Goal: Task Accomplishment & Management: Use online tool/utility

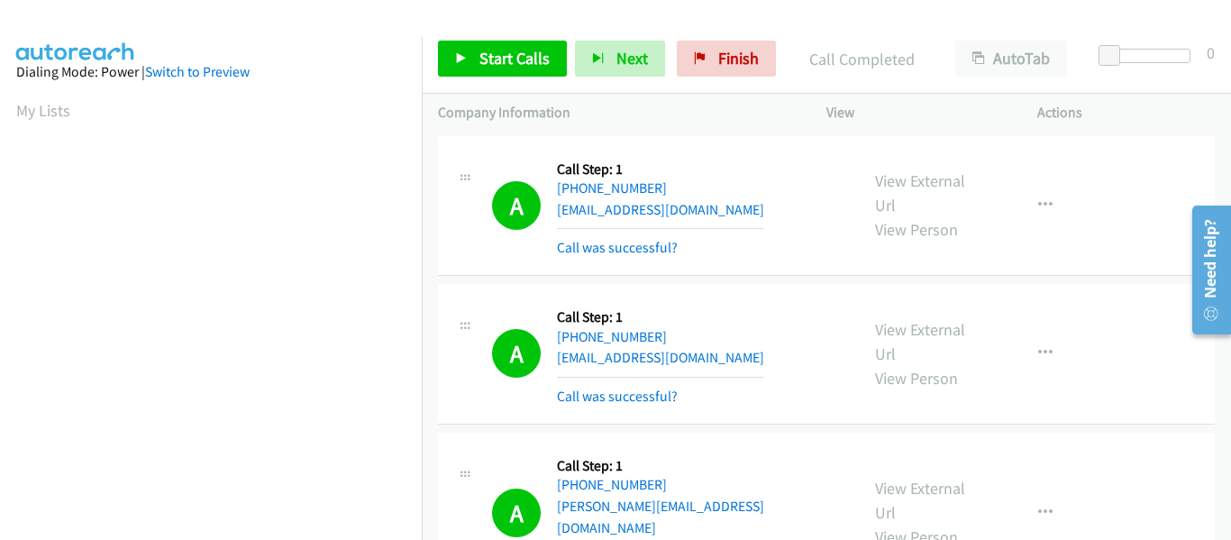
scroll to position [8484, 0]
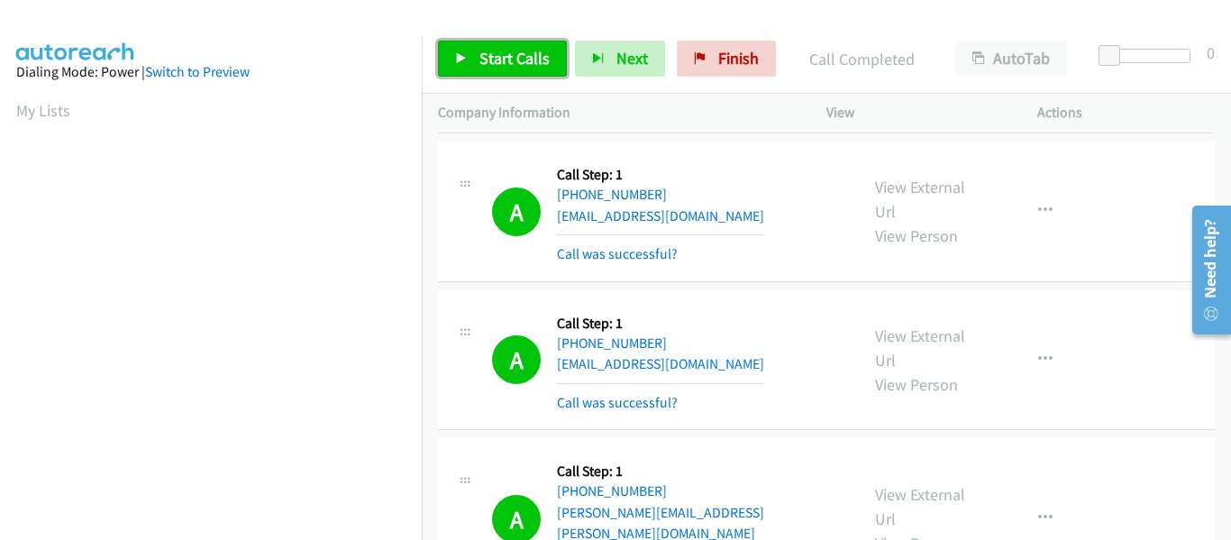
click at [468, 58] on link "Start Calls" at bounding box center [502, 59] width 129 height 36
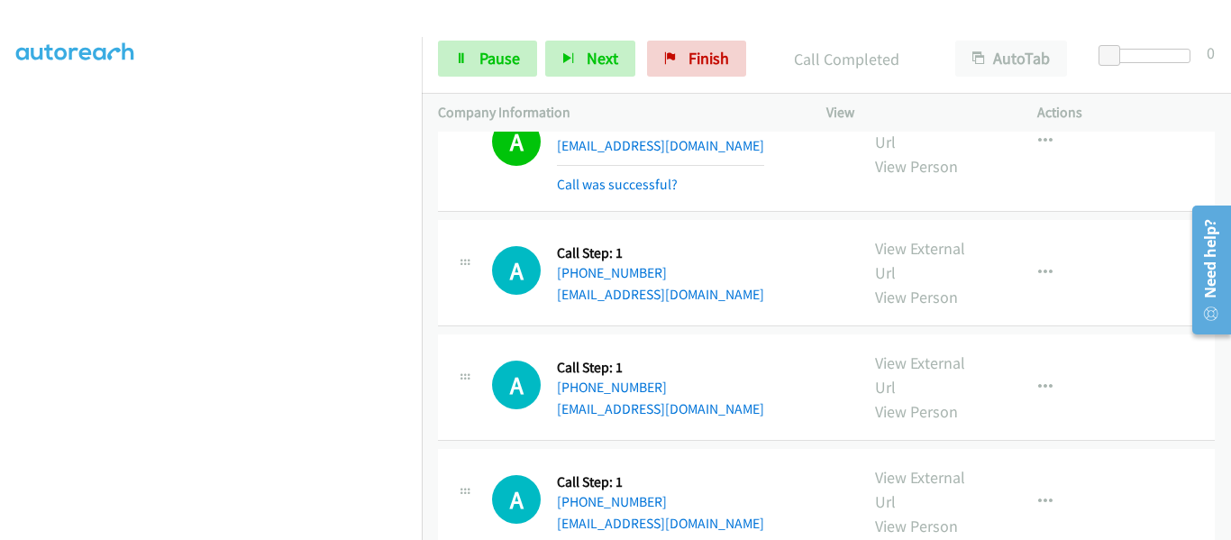
scroll to position [11145, 0]
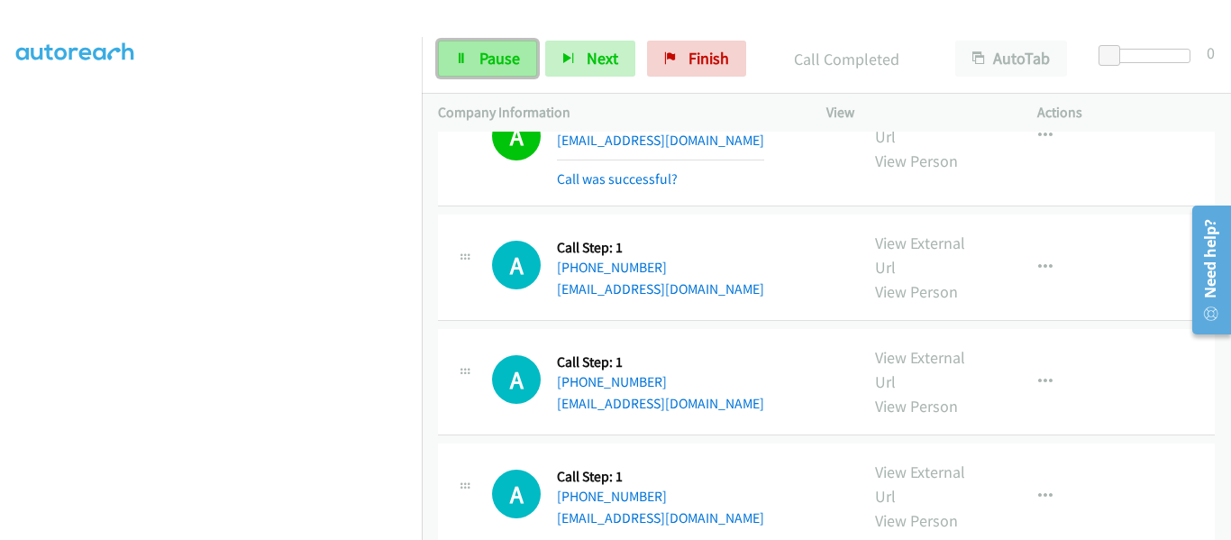
click at [452, 72] on link "Pause" at bounding box center [487, 59] width 99 height 36
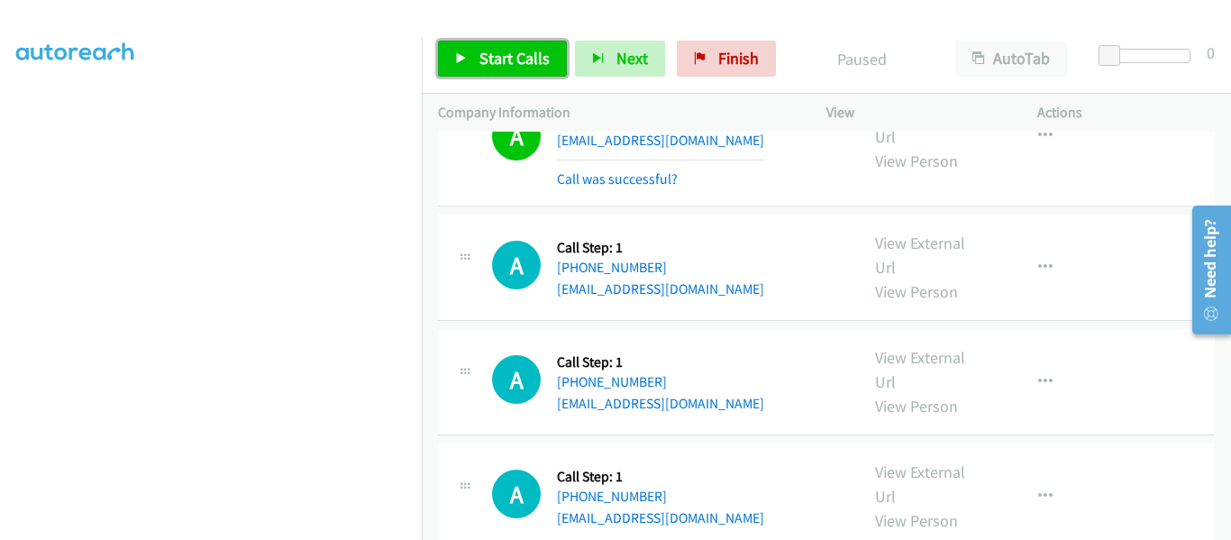
click at [469, 62] on link "Start Calls" at bounding box center [502, 59] width 129 height 36
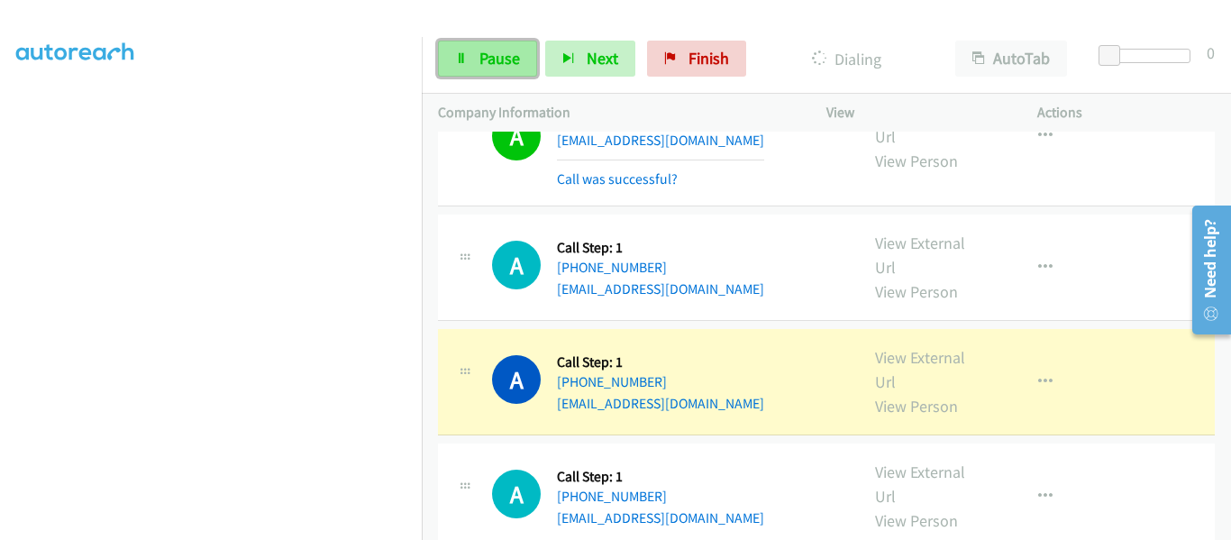
click at [484, 55] on span "Pause" at bounding box center [500, 58] width 41 height 21
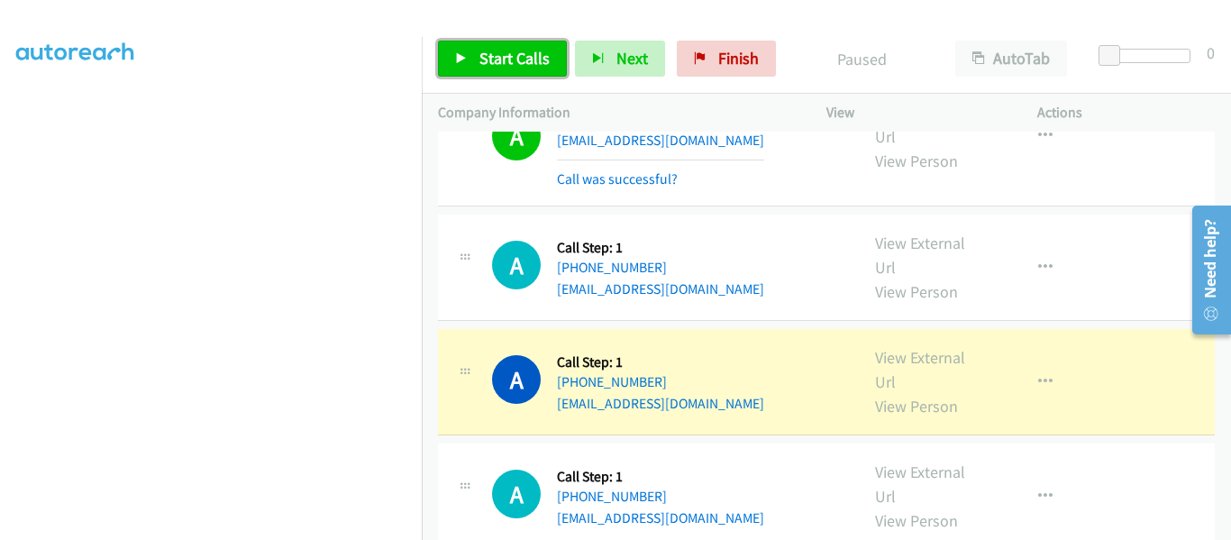
click at [484, 55] on span "Start Calls" at bounding box center [515, 58] width 70 height 21
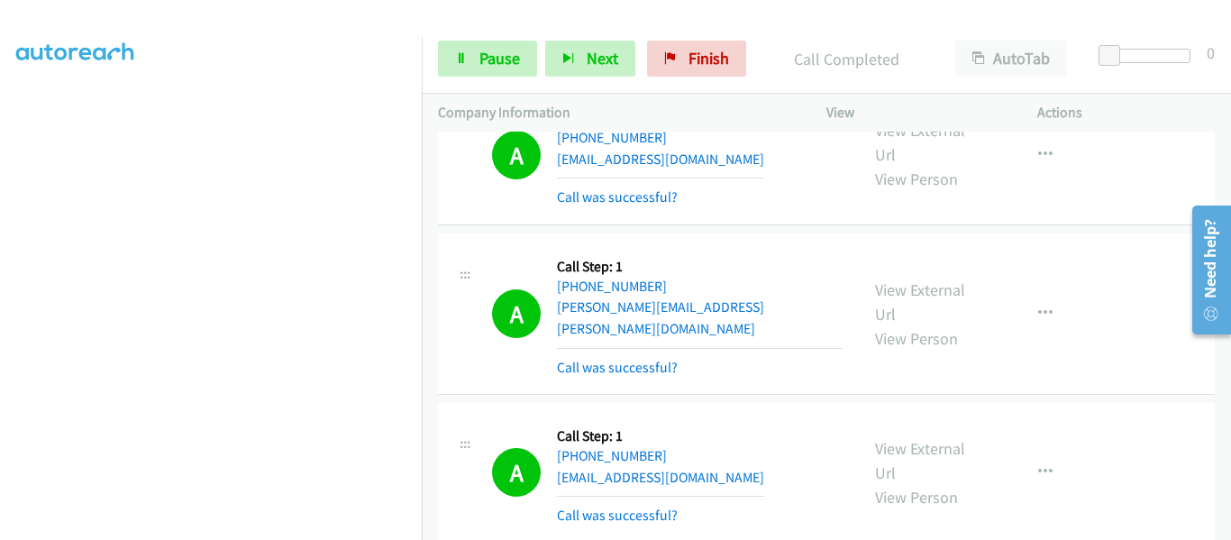
scroll to position [471, 0]
click at [485, 62] on span "Pause" at bounding box center [500, 58] width 41 height 21
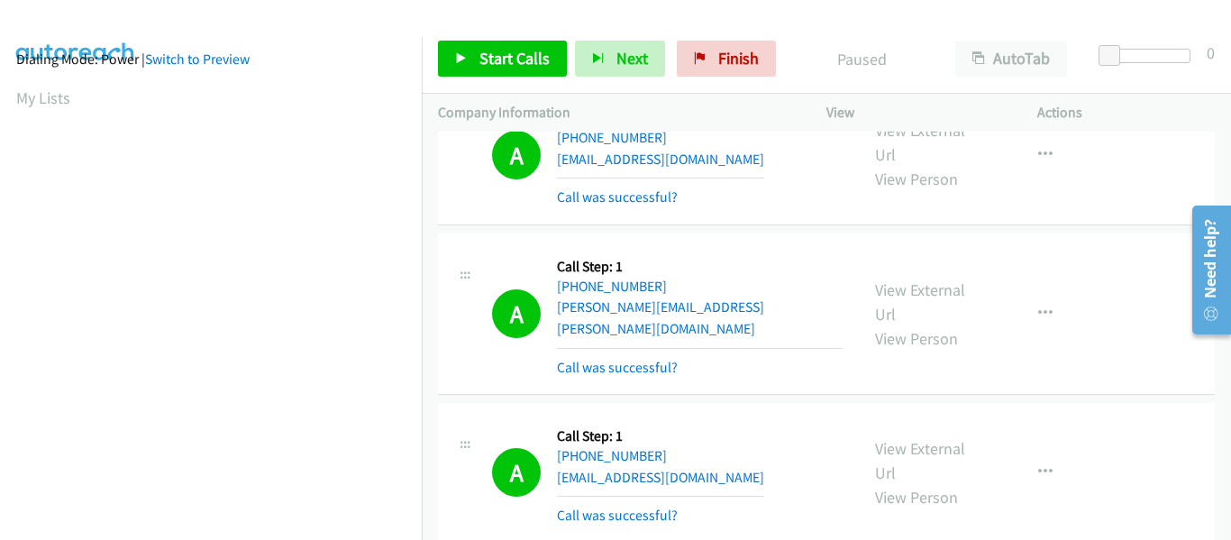
scroll to position [471, 0]
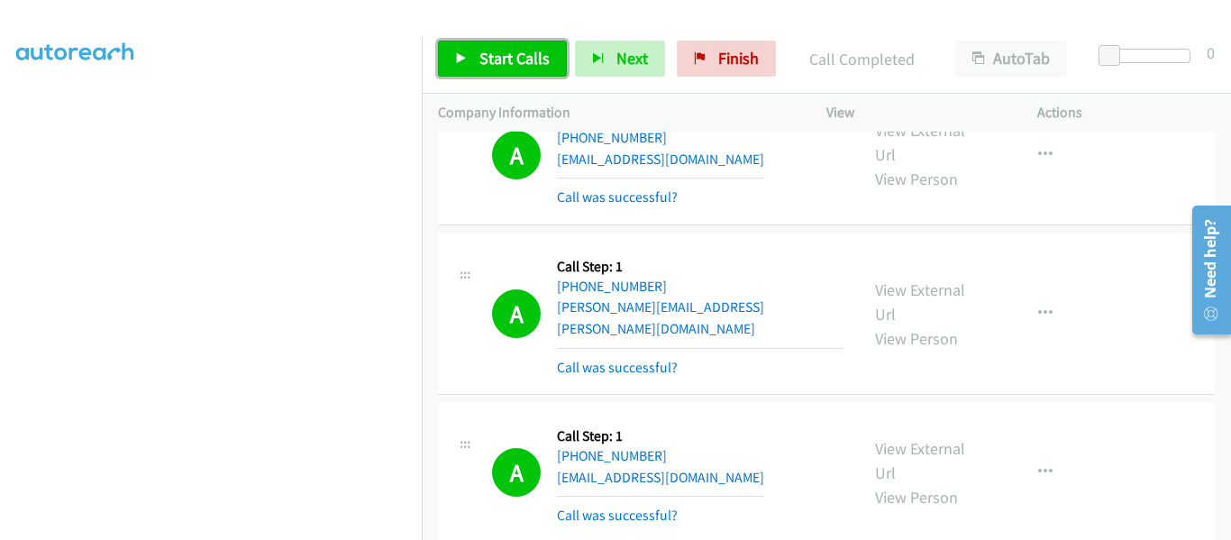
click at [471, 58] on link "Start Calls" at bounding box center [502, 59] width 129 height 36
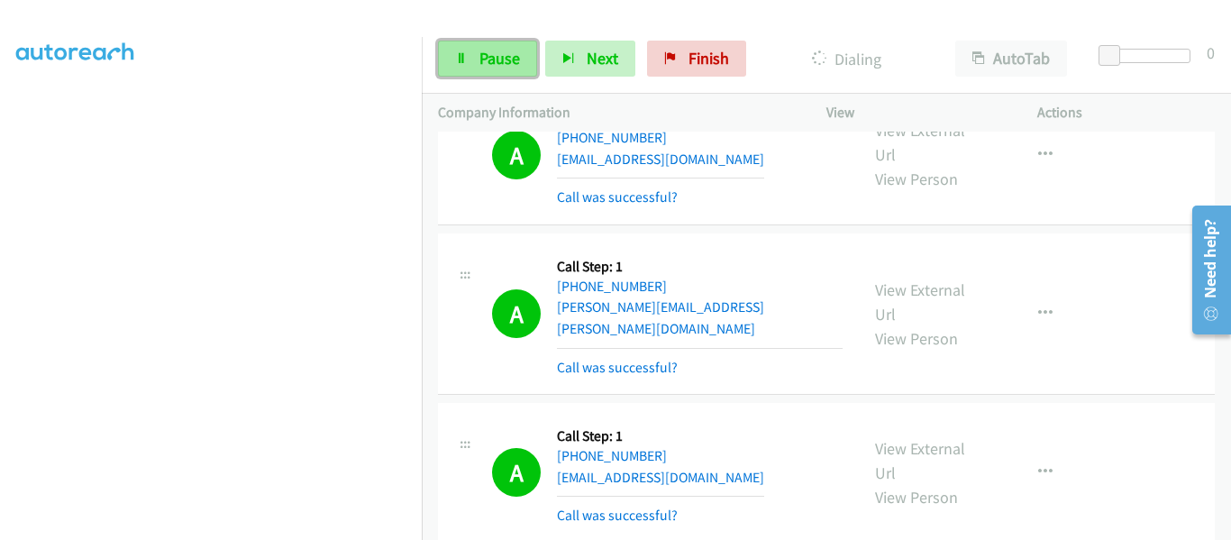
click at [462, 57] on icon at bounding box center [461, 59] width 13 height 13
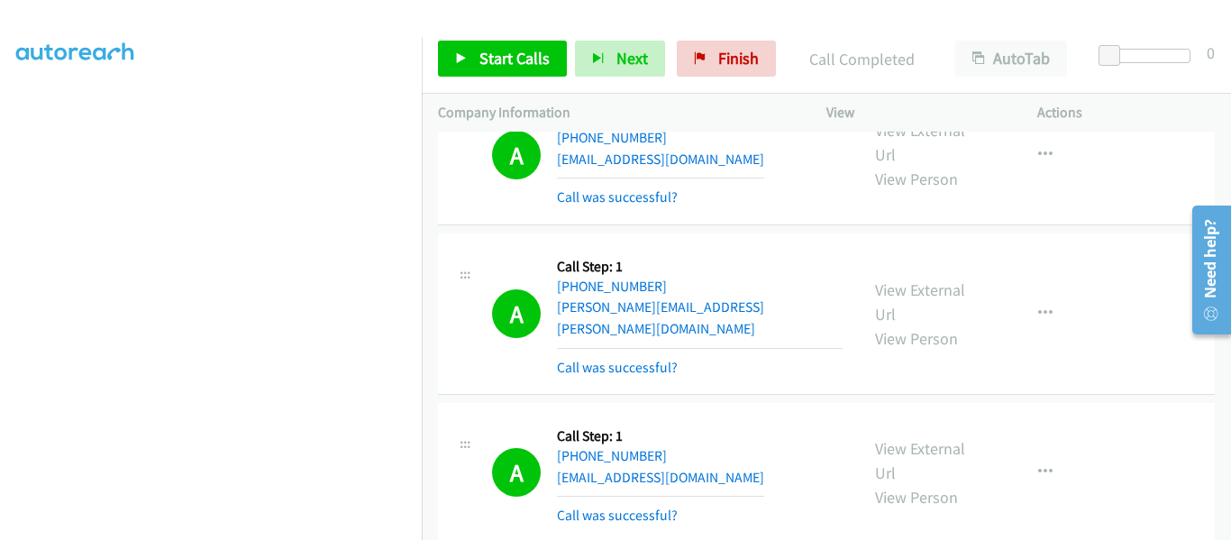
drag, startPoint x: 663, startPoint y: 0, endPoint x: 1090, endPoint y: 315, distance: 530.6
click at [483, 65] on span "Start Calls" at bounding box center [515, 58] width 70 height 21
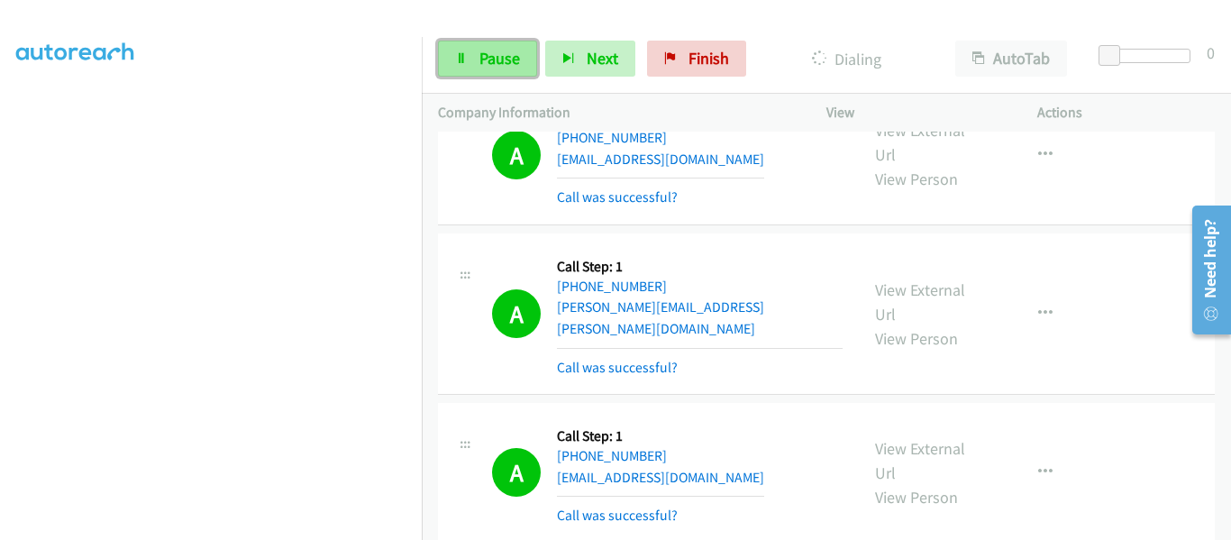
click at [473, 56] on link "Pause" at bounding box center [487, 59] width 99 height 36
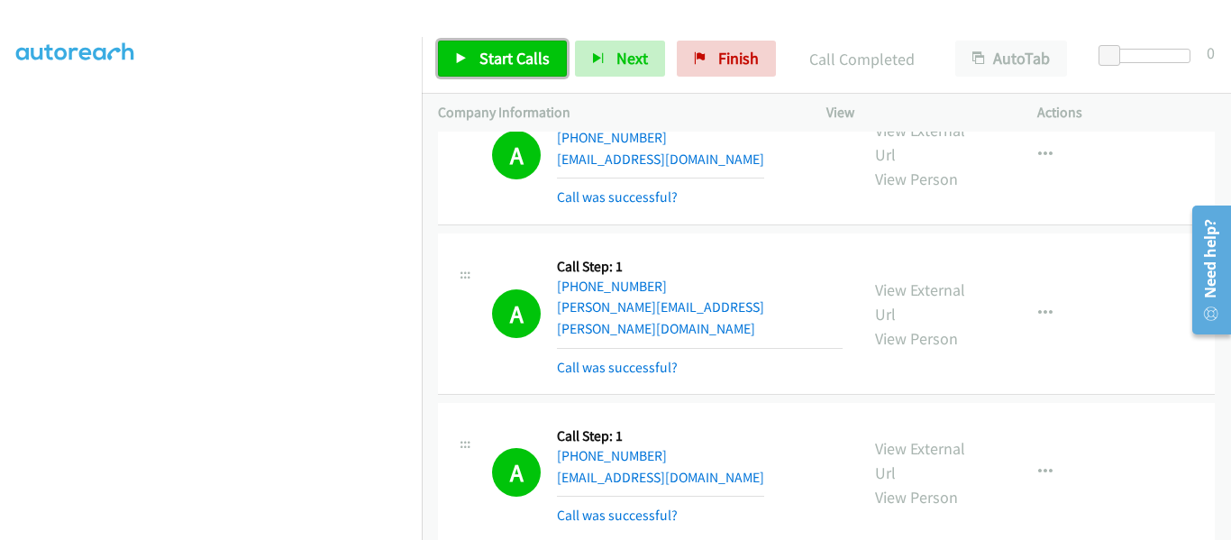
click at [475, 60] on link "Start Calls" at bounding box center [502, 59] width 129 height 36
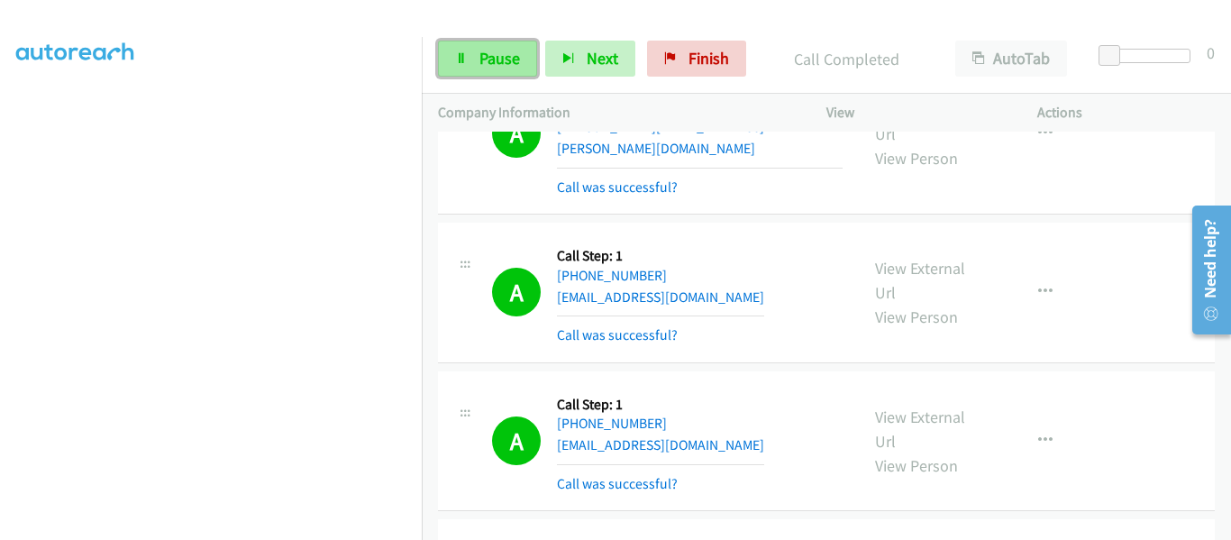
click at [465, 57] on icon at bounding box center [461, 59] width 13 height 13
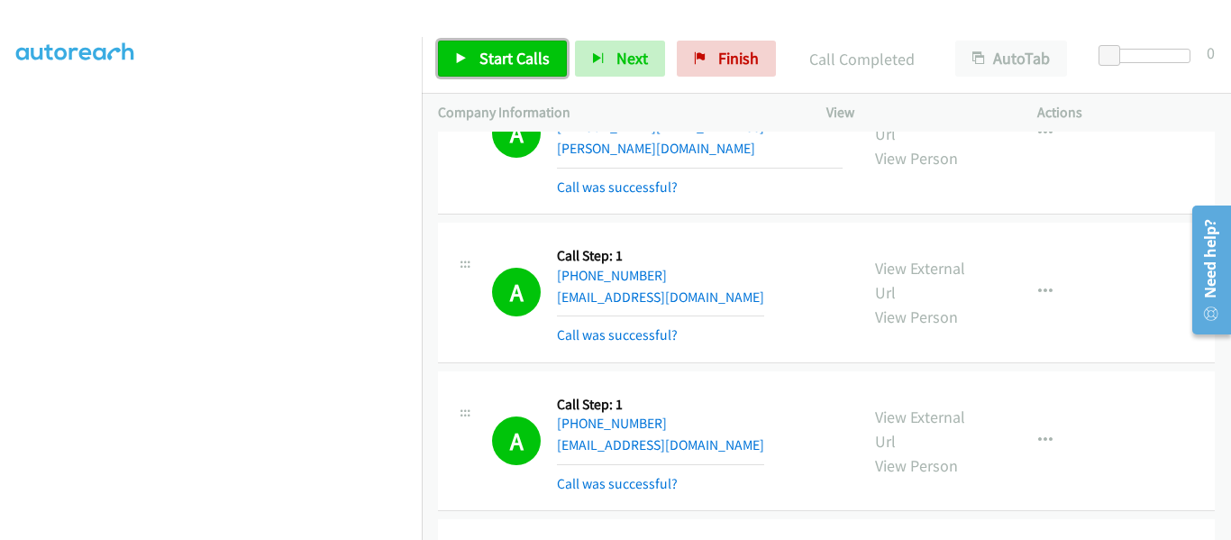
click at [472, 62] on link "Start Calls" at bounding box center [502, 59] width 129 height 36
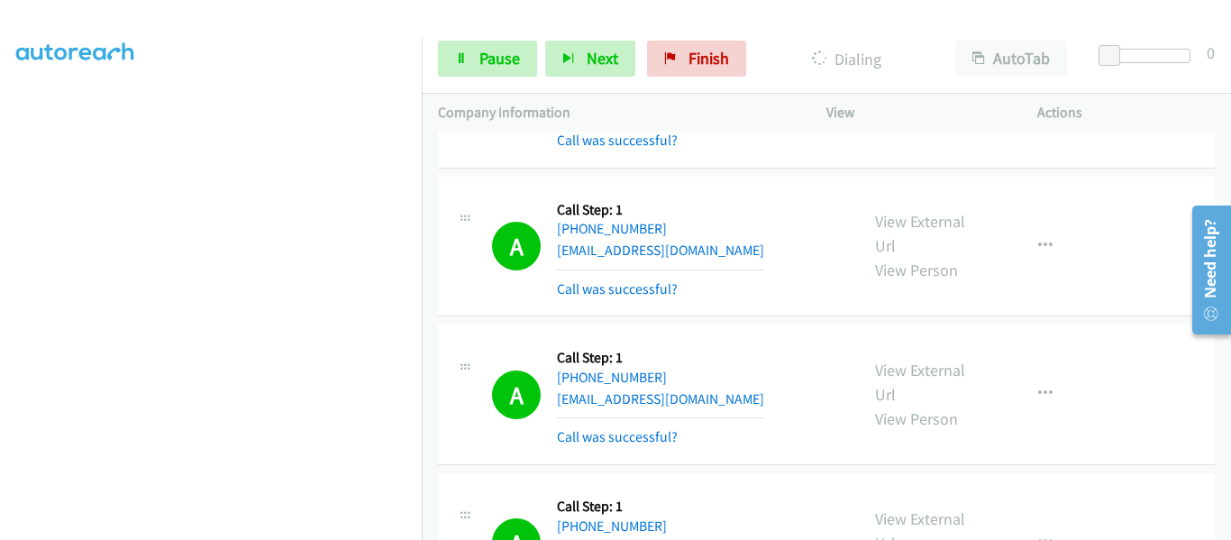
scroll to position [14389, 0]
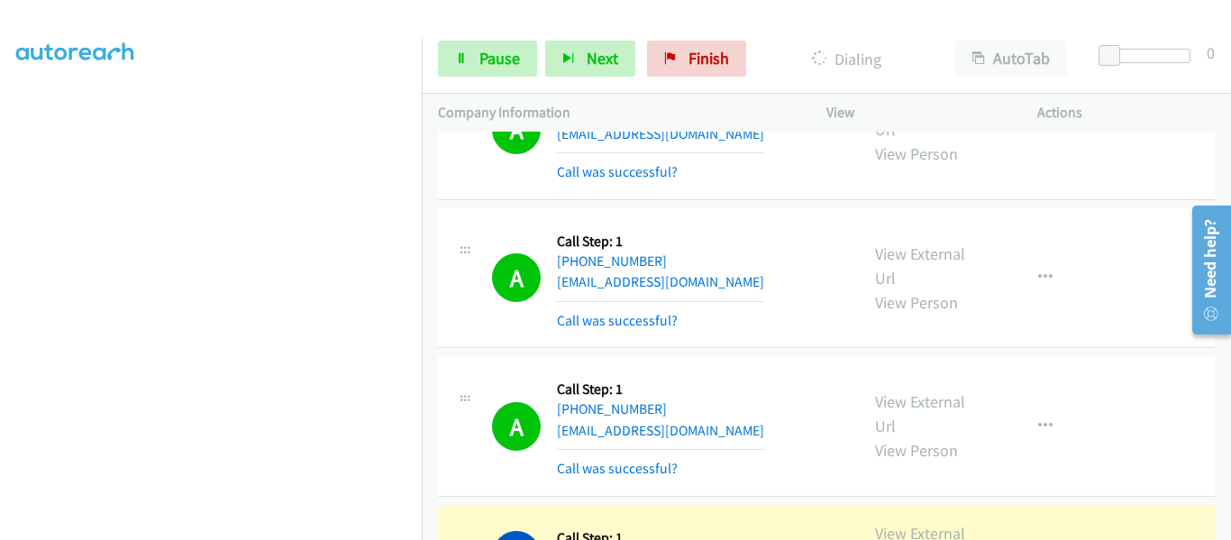
click at [907, 523] on link "View External Url" at bounding box center [920, 545] width 90 height 45
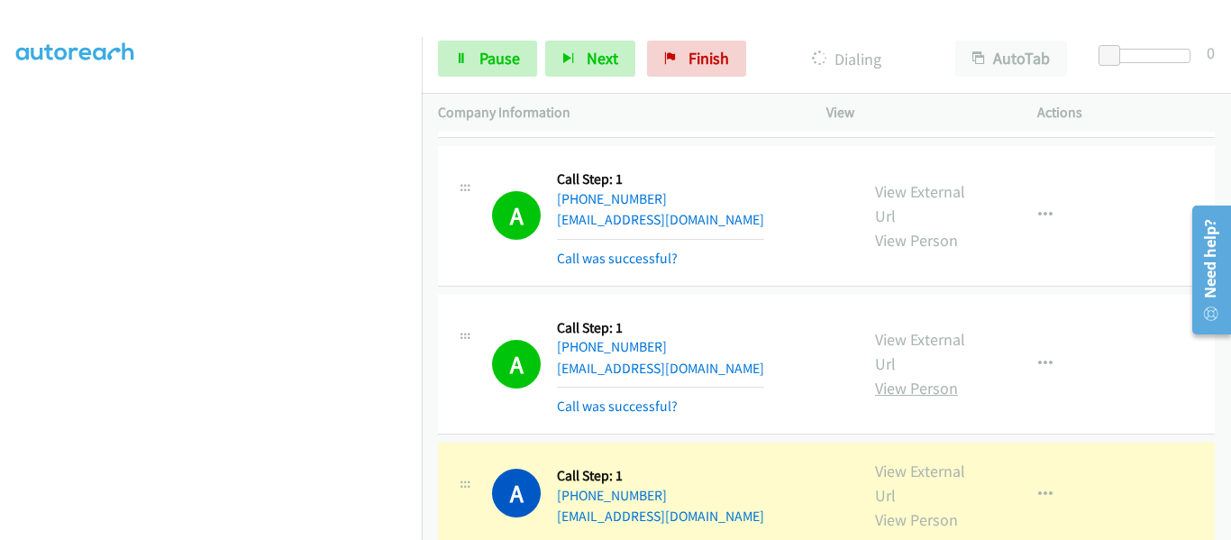
scroll to position [14750, 0]
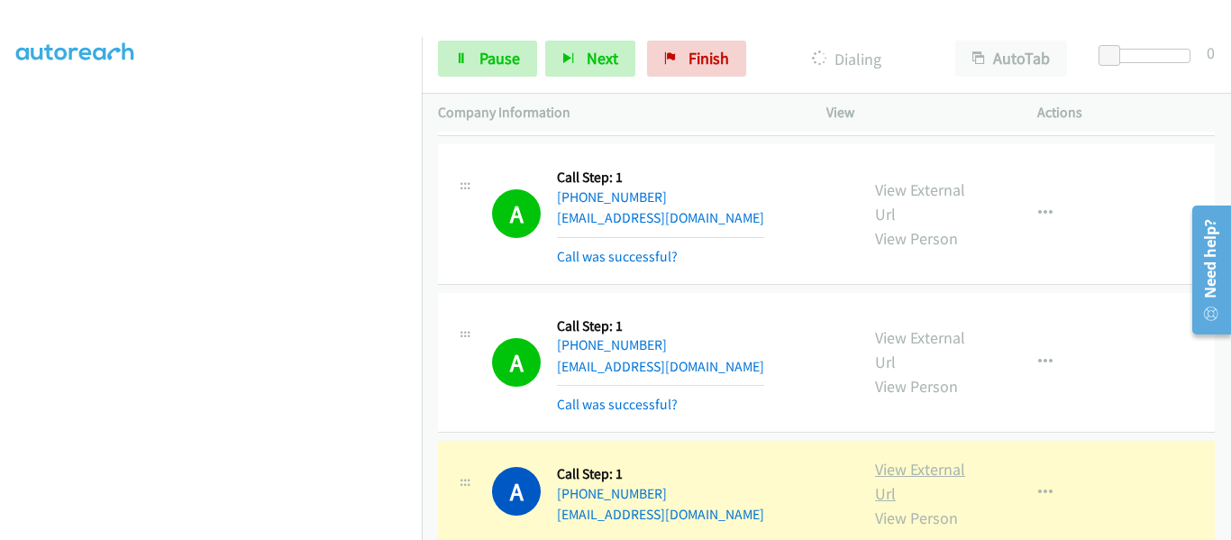
click at [906, 459] on link "View External Url" at bounding box center [920, 481] width 90 height 45
click at [1038, 486] on icon "button" at bounding box center [1045, 493] width 14 height 14
click at [925, 185] on div at bounding box center [615, 270] width 1231 height 540
click at [929, 459] on link "View External Url" at bounding box center [920, 481] width 90 height 45
click at [471, 70] on link "Pause" at bounding box center [487, 59] width 99 height 36
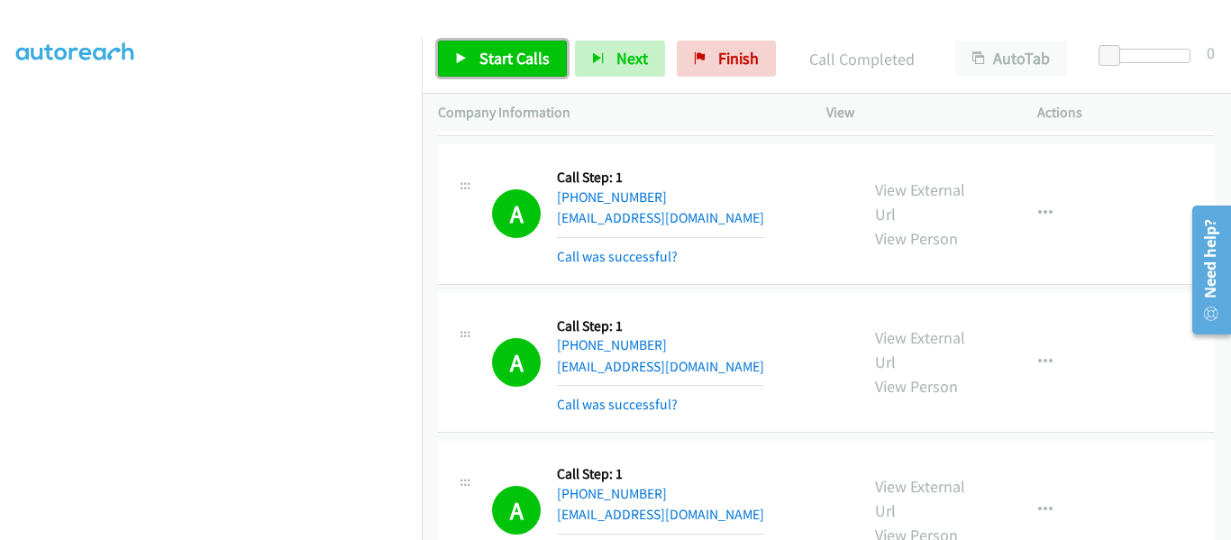
click at [468, 61] on link "Start Calls" at bounding box center [502, 59] width 129 height 36
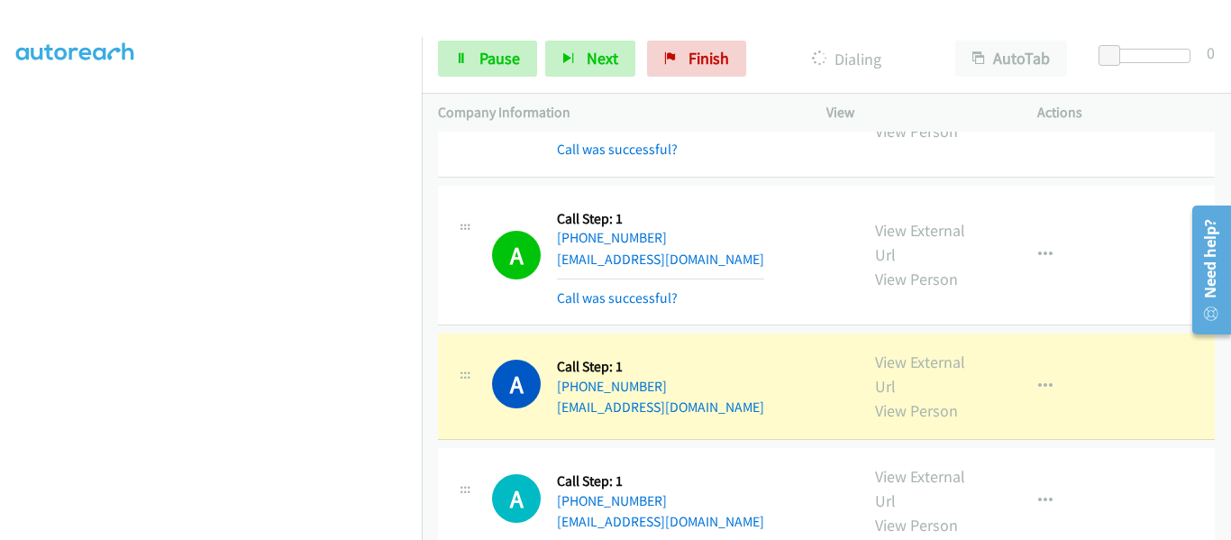
scroll to position [16102, 0]
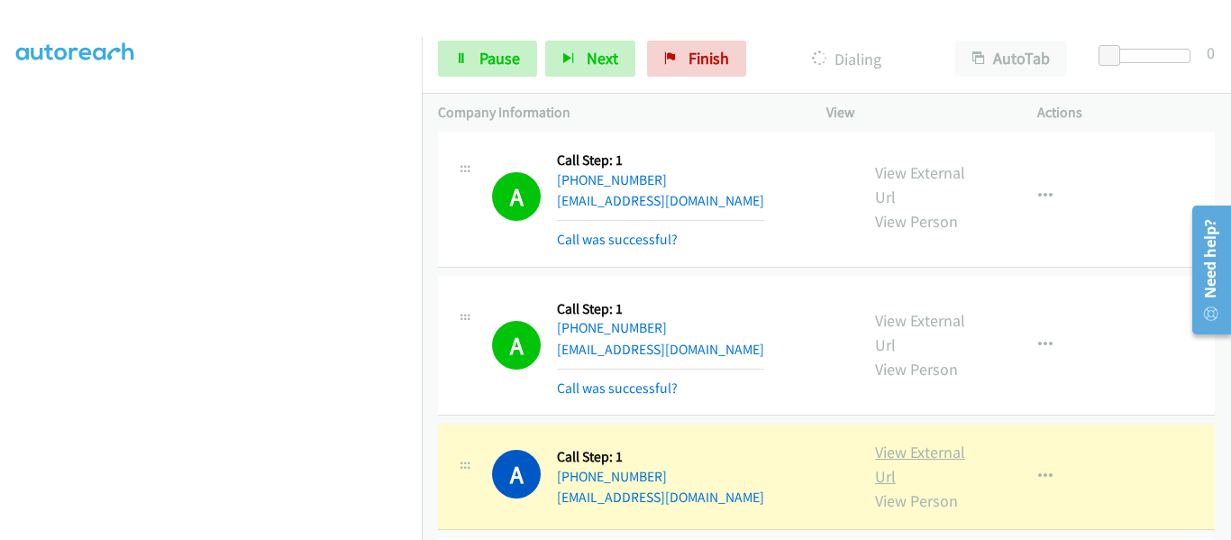
click at [911, 442] on link "View External Url" at bounding box center [920, 464] width 90 height 45
click at [489, 64] on span "Pause" at bounding box center [500, 58] width 41 height 21
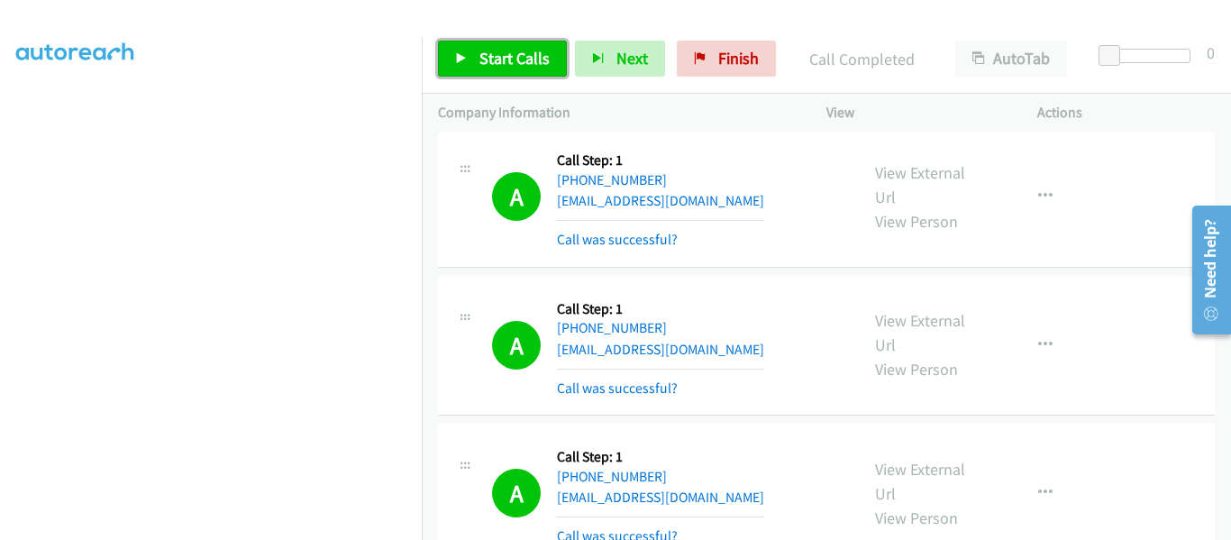
click at [454, 58] on link "Start Calls" at bounding box center [502, 59] width 129 height 36
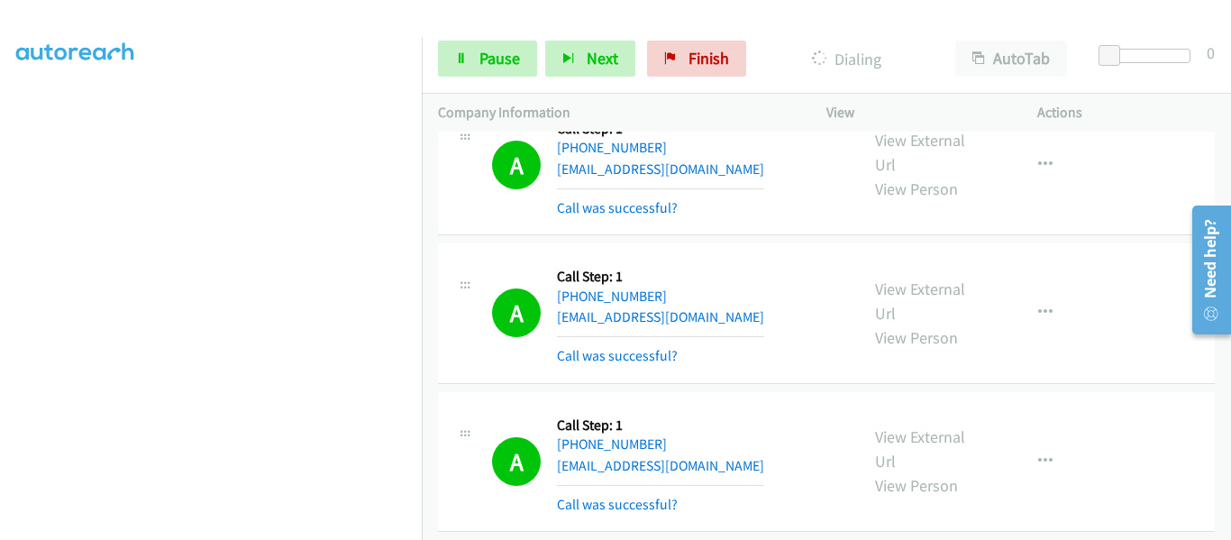
scroll to position [16373, 0]
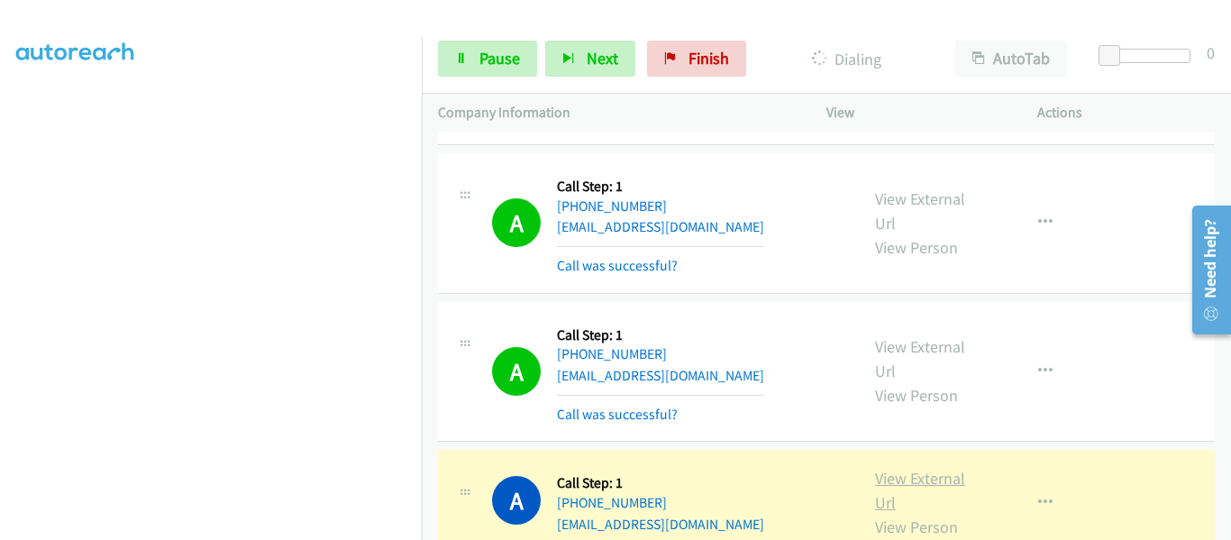
click at [909, 468] on link "View External Url" at bounding box center [920, 490] width 90 height 45
click at [457, 53] on icon at bounding box center [461, 59] width 13 height 13
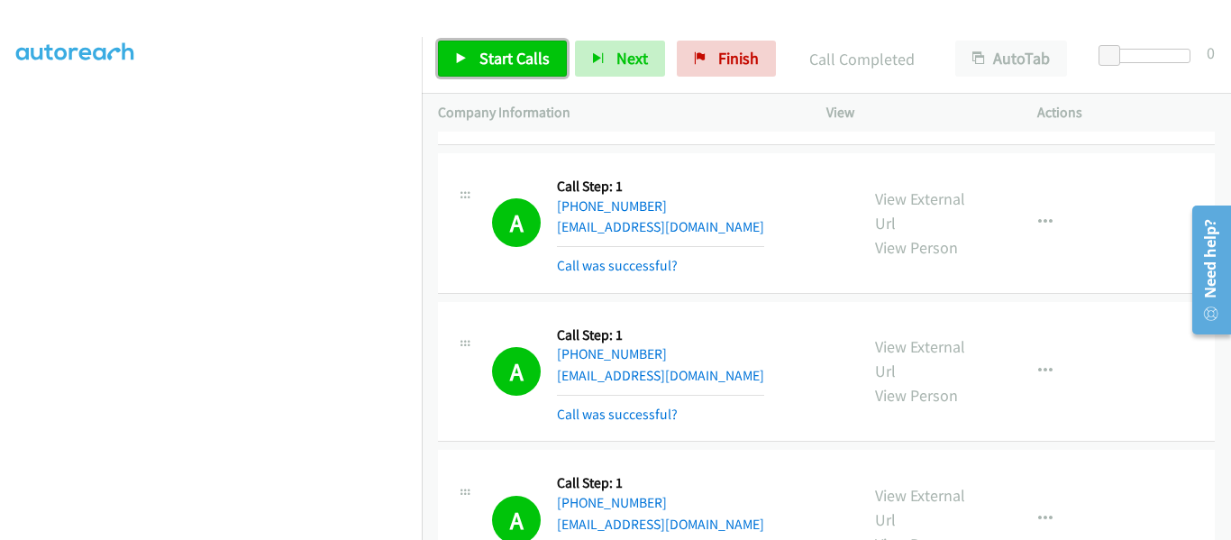
click at [461, 63] on icon at bounding box center [461, 59] width 13 height 13
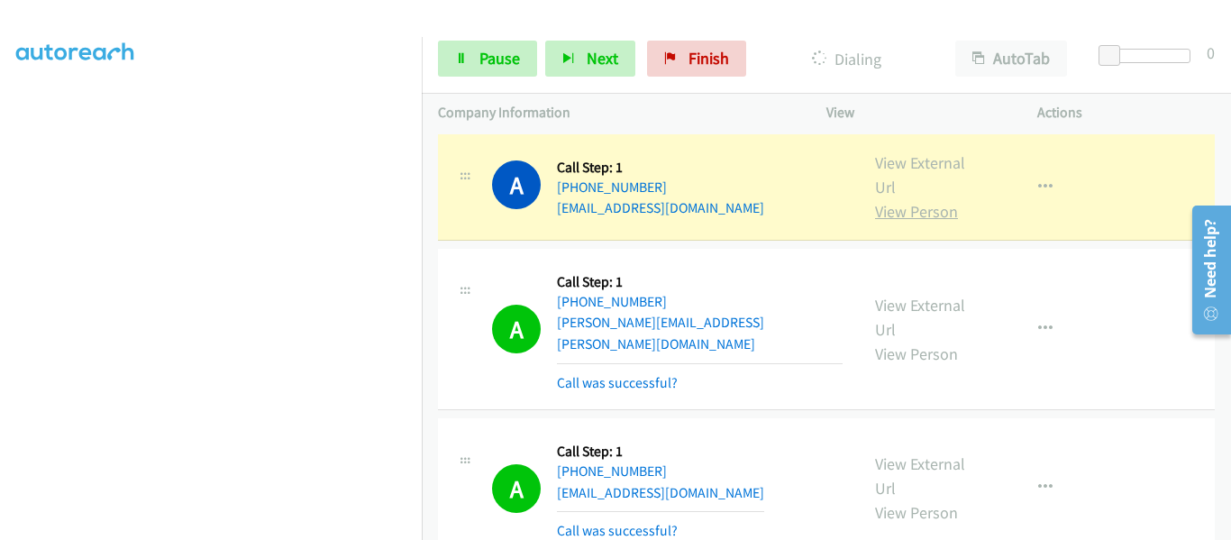
scroll to position [844, 0]
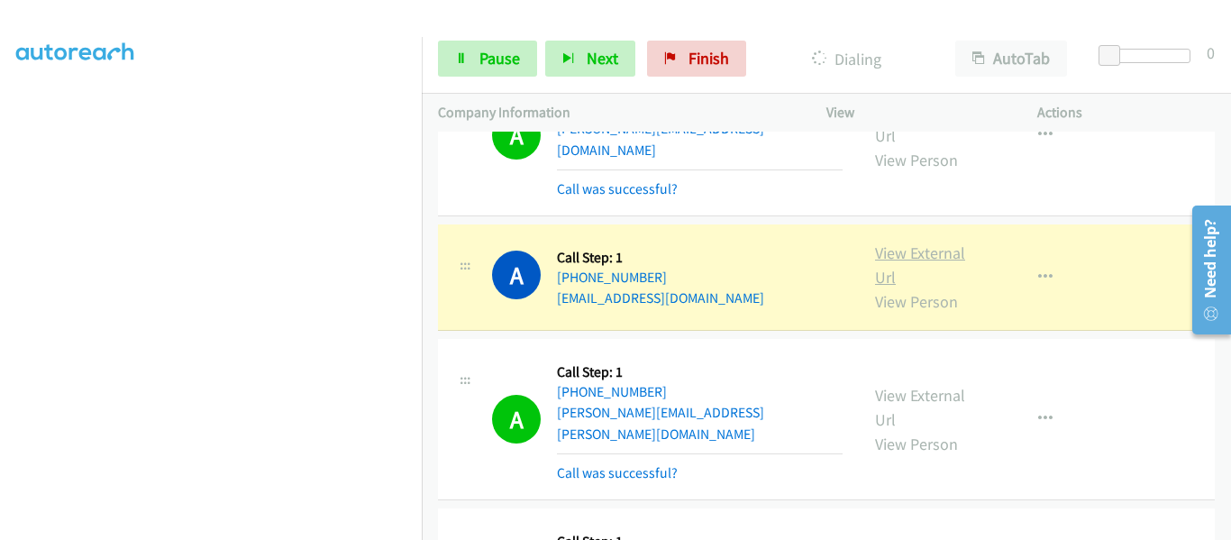
click at [919, 242] on link "View External Url" at bounding box center [920, 264] width 90 height 45
click at [471, 68] on link "Pause" at bounding box center [487, 59] width 99 height 36
